Goal: Task Accomplishment & Management: Complete application form

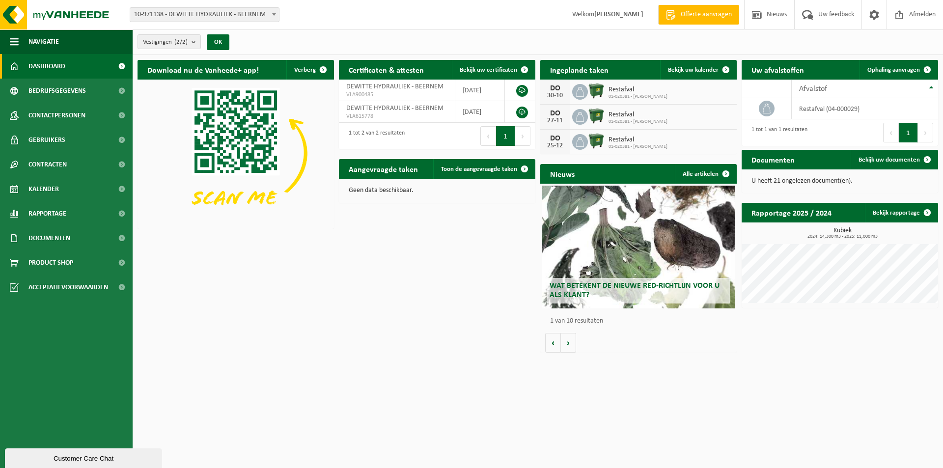
click at [695, 11] on span "Offerte aanvragen" at bounding box center [706, 15] width 56 height 10
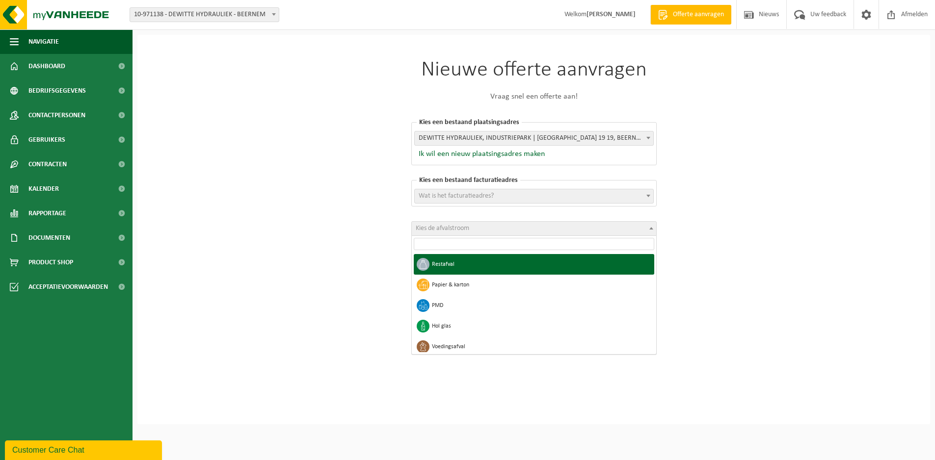
click at [652, 228] on b at bounding box center [651, 228] width 4 height 2
select select "1"
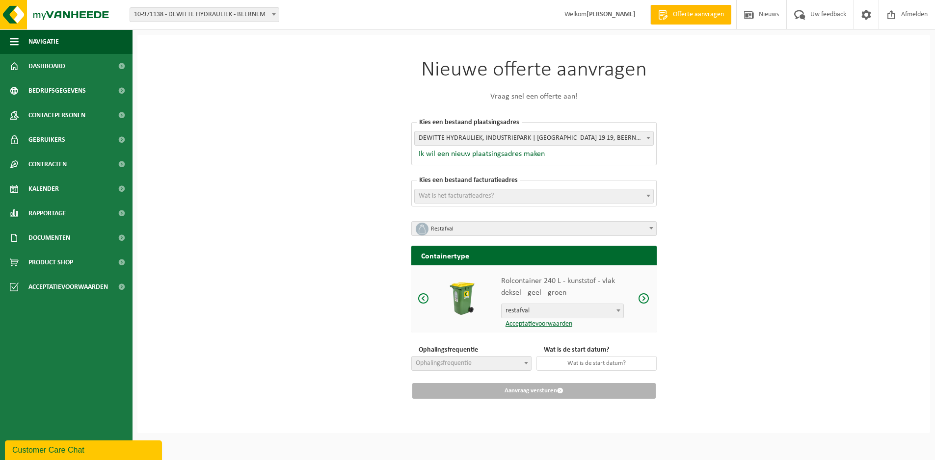
click at [640, 297] on span at bounding box center [644, 299] width 12 height 12
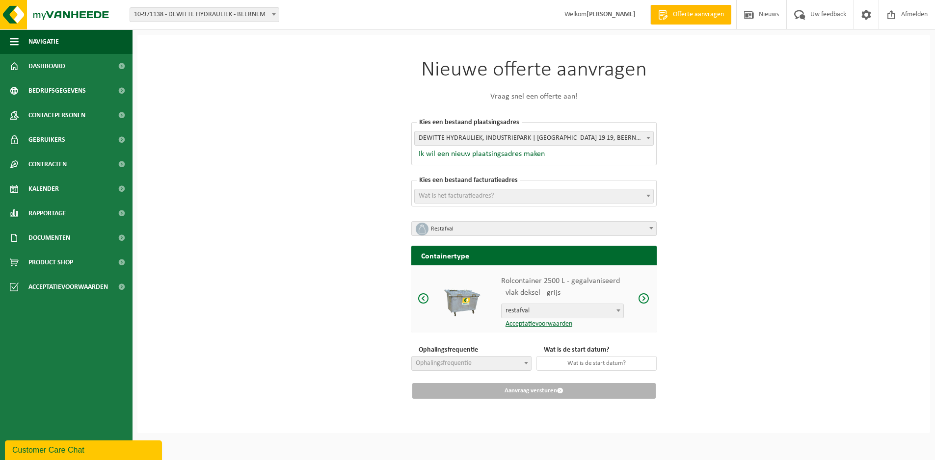
click at [640, 297] on span at bounding box center [644, 299] width 12 height 12
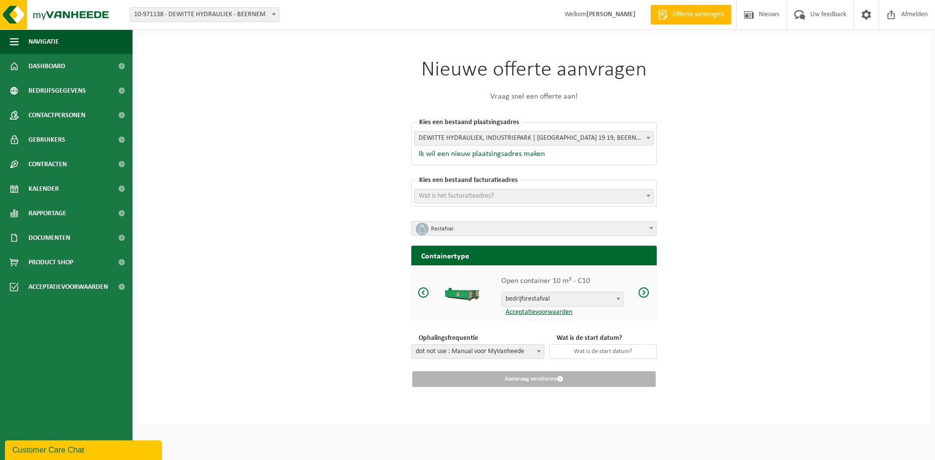
click at [641, 296] on span at bounding box center [644, 293] width 12 height 12
click at [625, 350] on input "text" at bounding box center [603, 352] width 108 height 15
click at [676, 222] on div "Nieuwe offerte aanvragen Vraag snel een offerte aan! Kies een bestaand plaatsin…" at bounding box center [534, 223] width 295 height 377
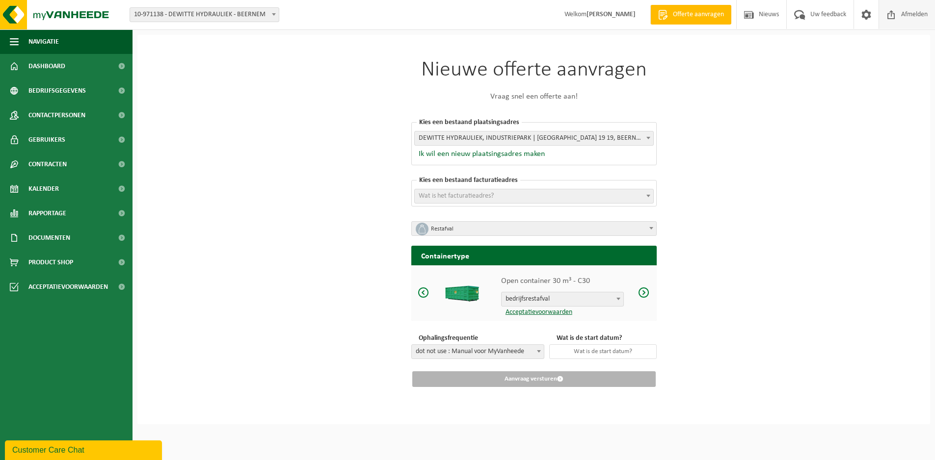
click at [910, 10] on span "Afmelden" at bounding box center [914, 14] width 31 height 29
